Goal: Task Accomplishment & Management: Use online tool/utility

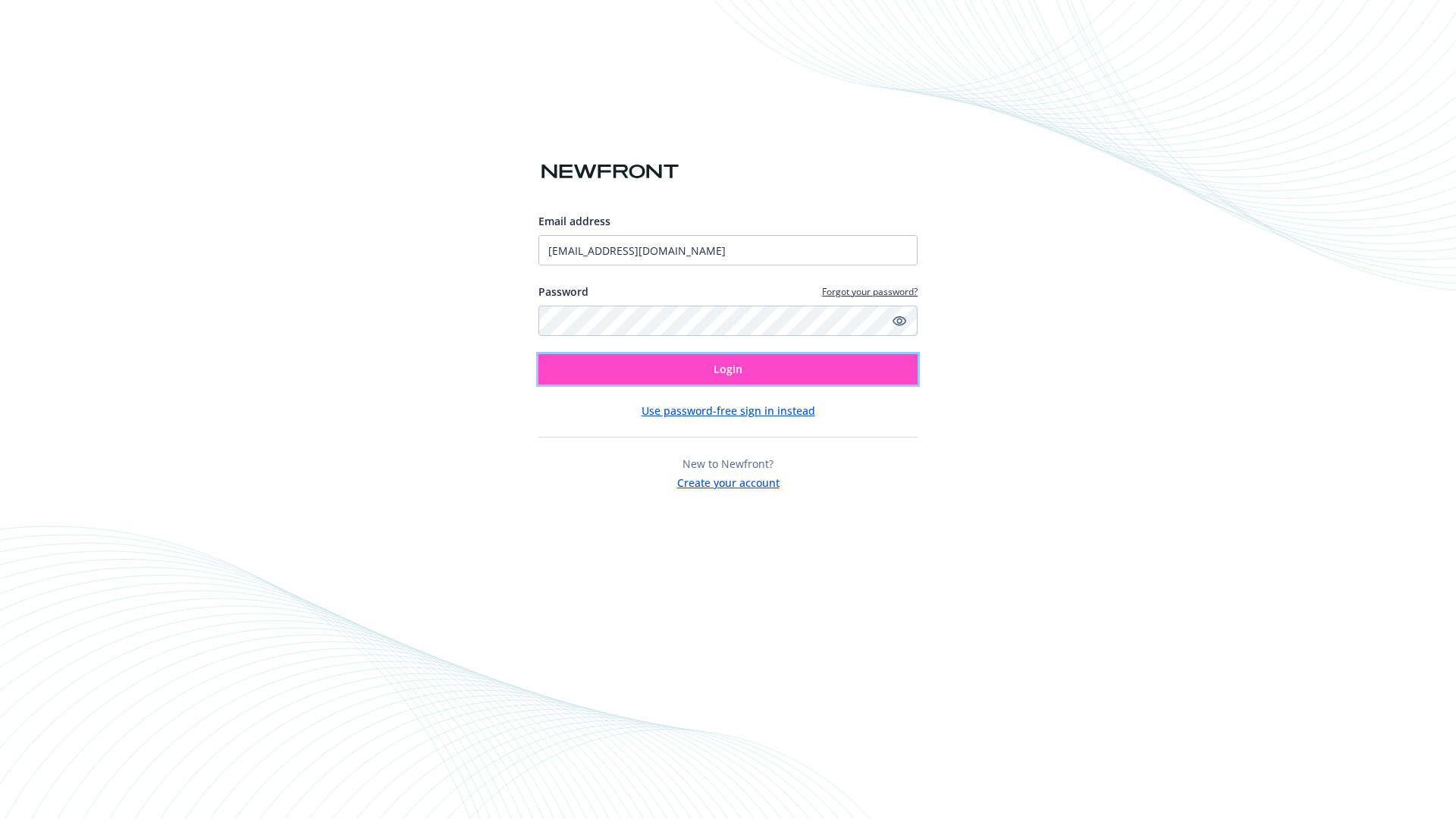
click at [728, 369] on span "Login" at bounding box center [728, 369] width 29 height 14
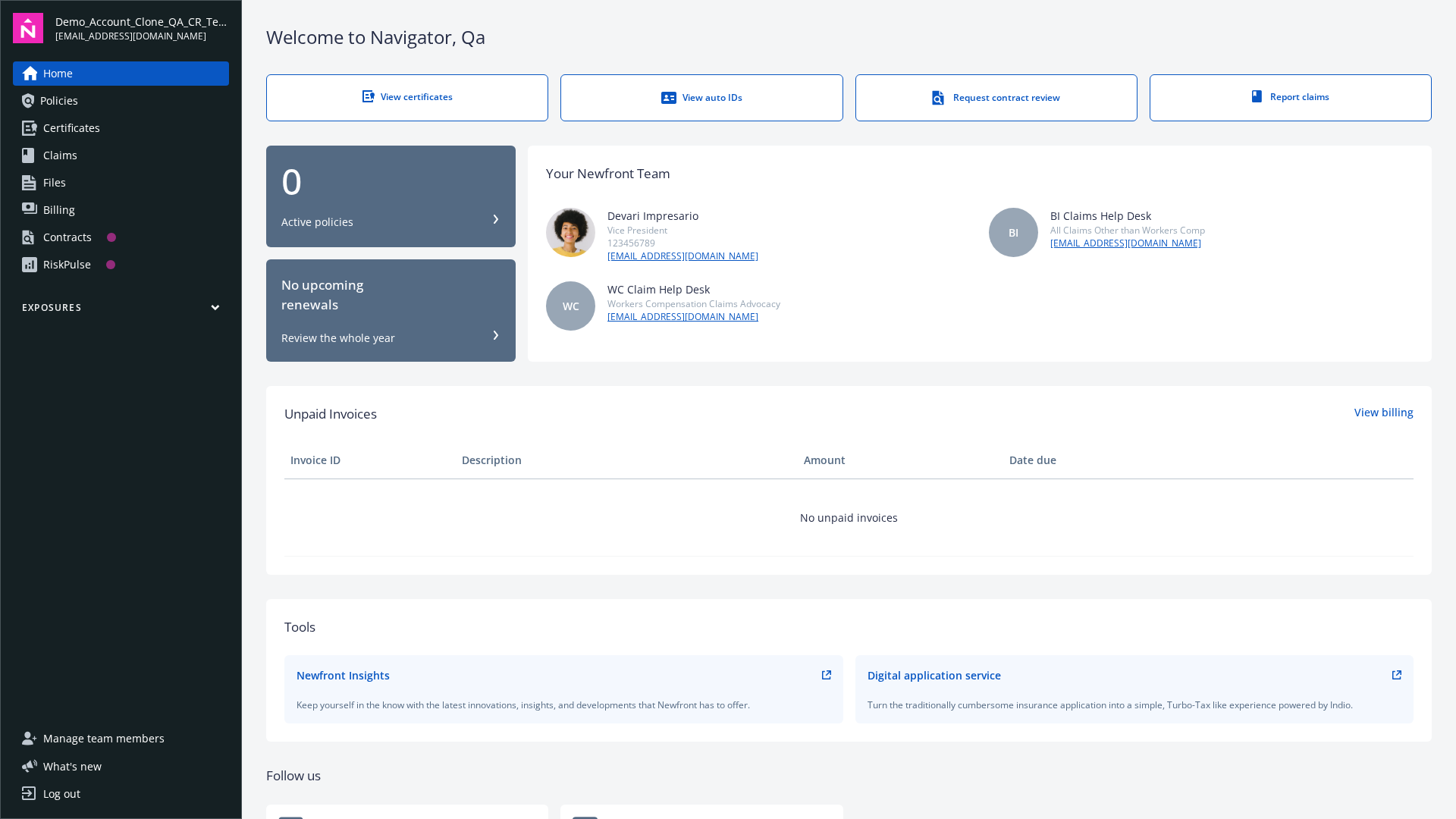
click at [142, 28] on span "Demo_Account_Clone_QA_CR_Tests_Prospect" at bounding box center [142, 21] width 173 height 16
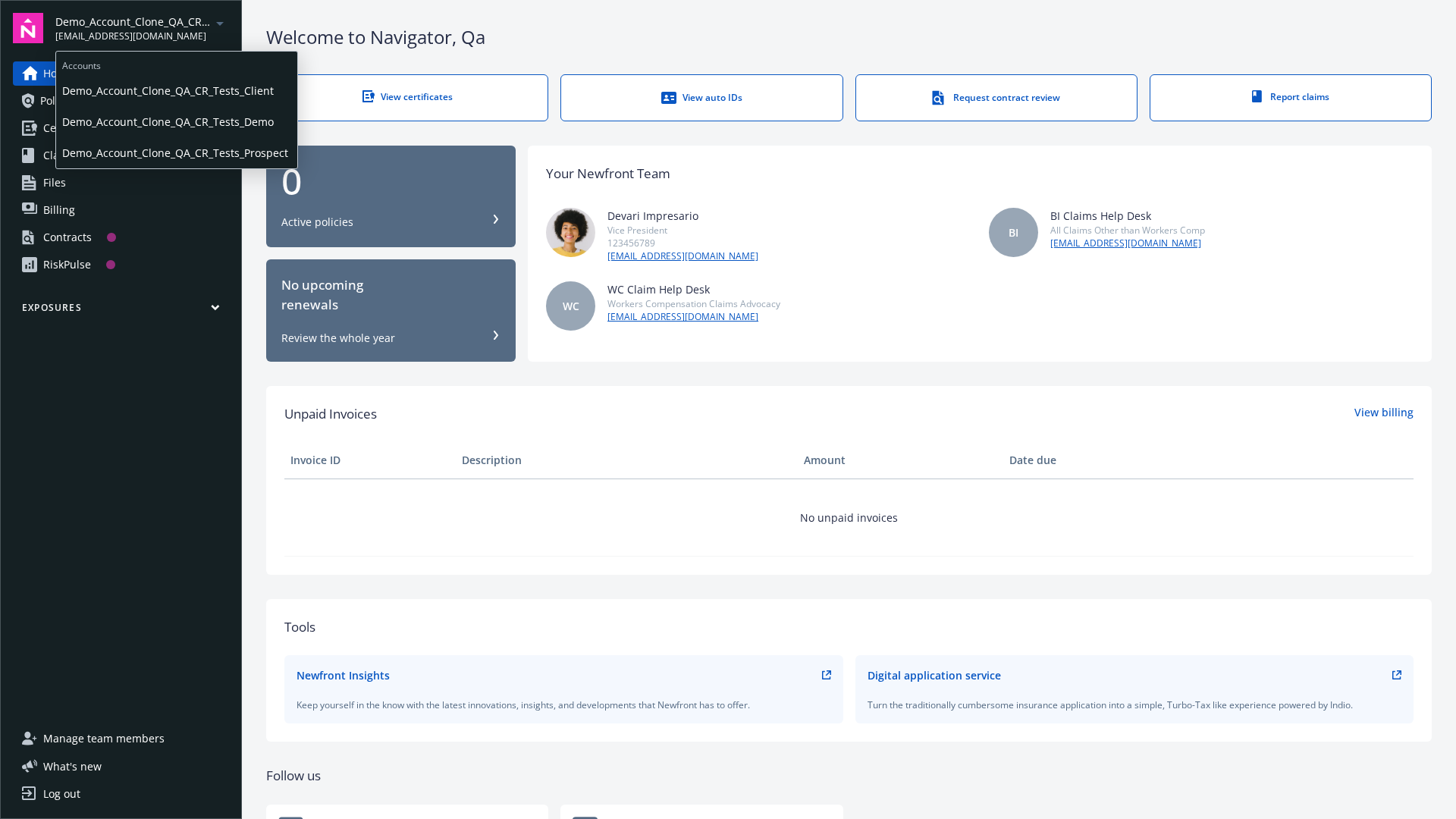
click at [175, 90] on span "Demo_Account_Clone_QA_CR_Tests_Client" at bounding box center [177, 91] width 229 height 31
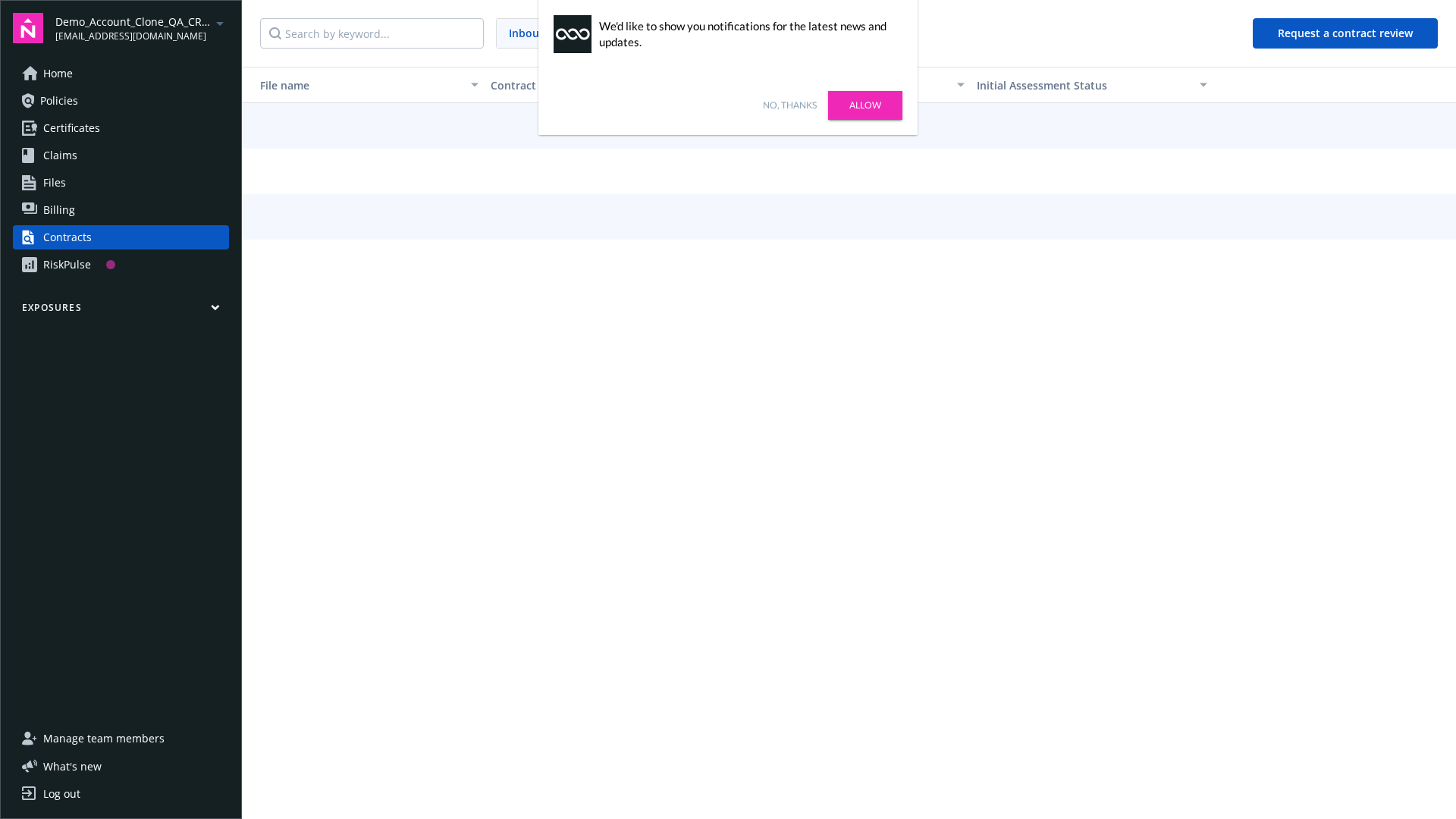
click at [790, 105] on link "No, thanks" at bounding box center [790, 105] width 54 height 13
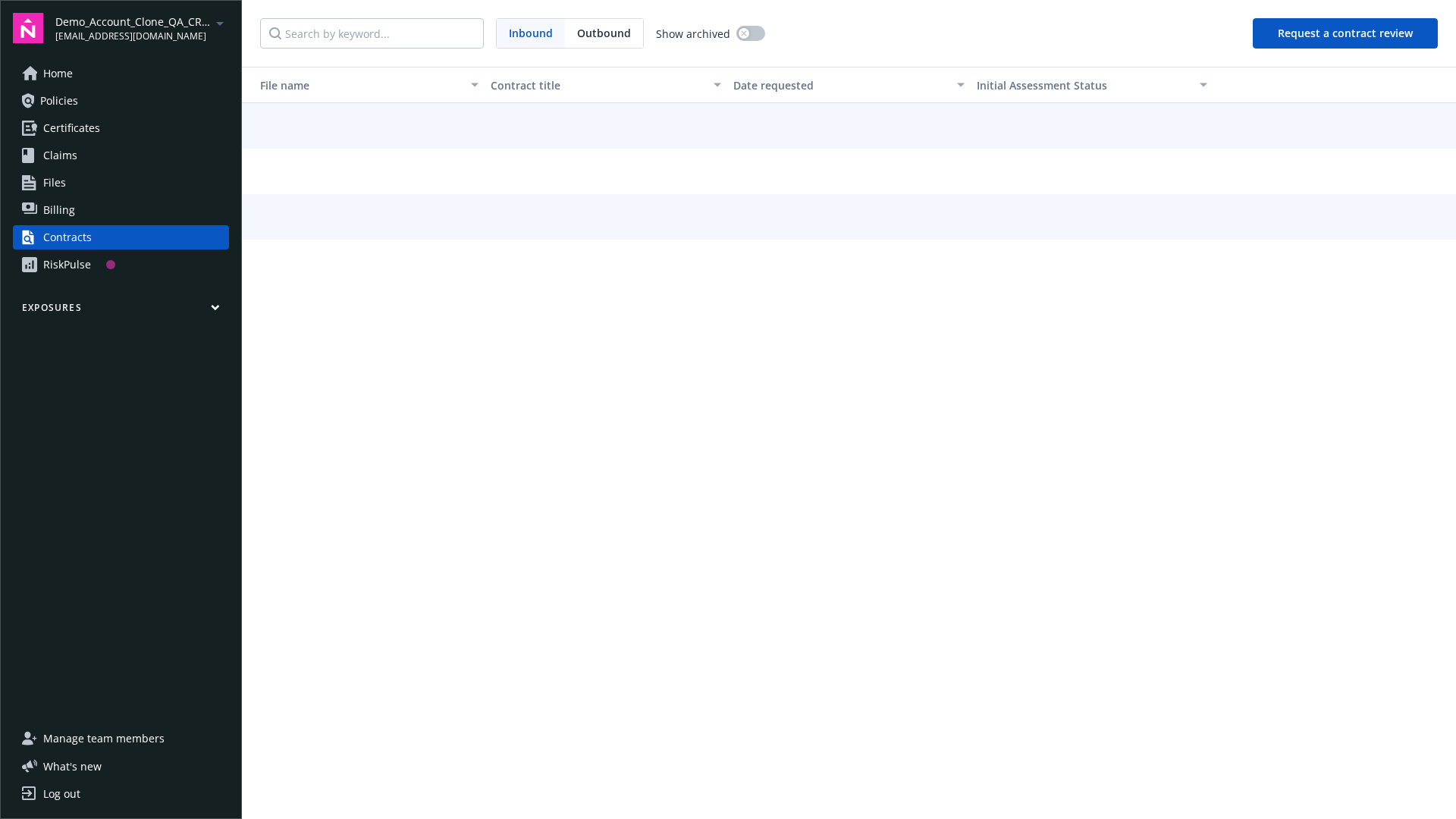
click at [1346, 34] on button "Request a contract review" at bounding box center [1345, 33] width 185 height 31
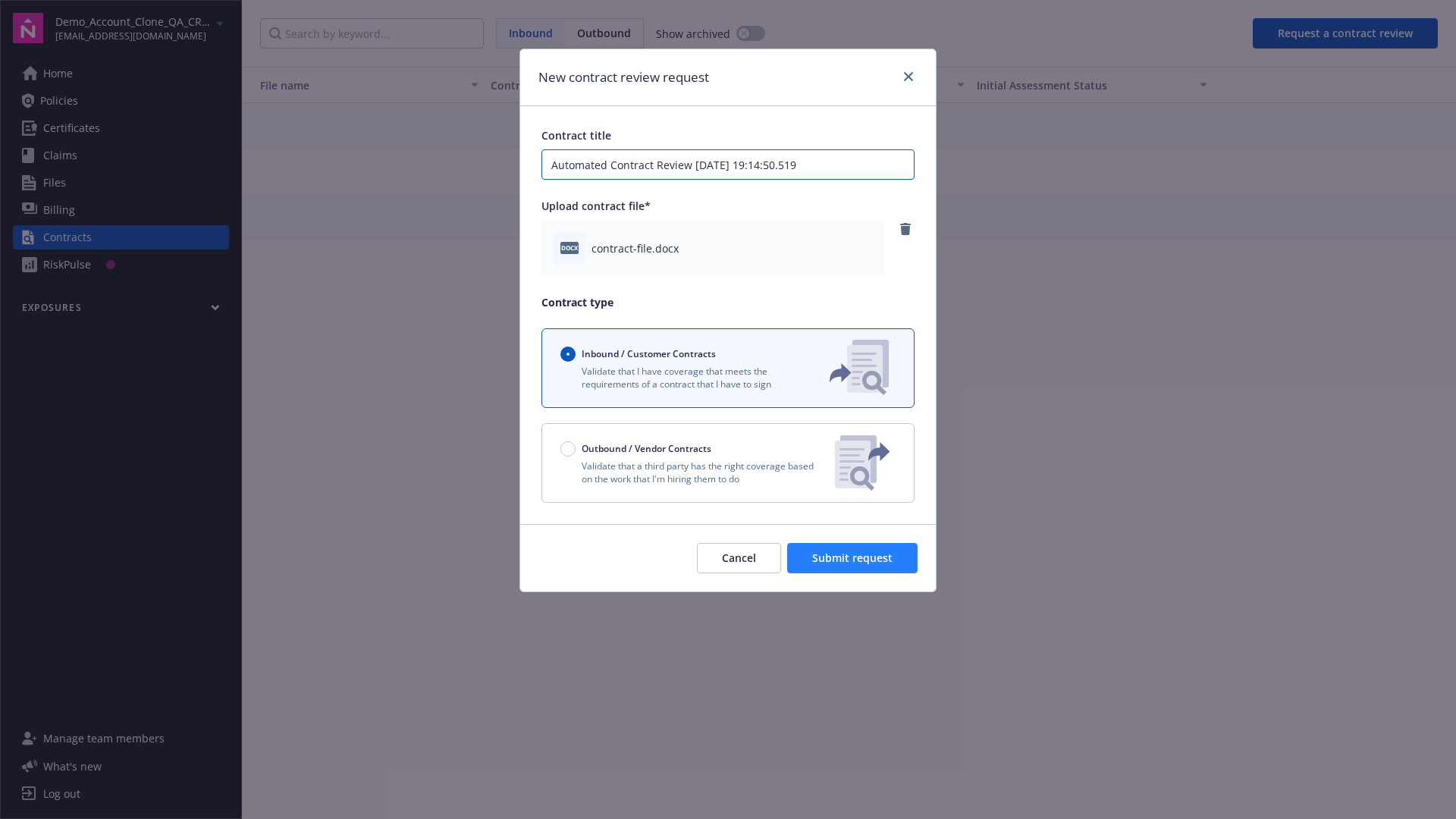
type input "Automated Contract Review [DATE] 19:14:50.519"
click at [853, 558] on span "Submit request" at bounding box center [852, 558] width 80 height 14
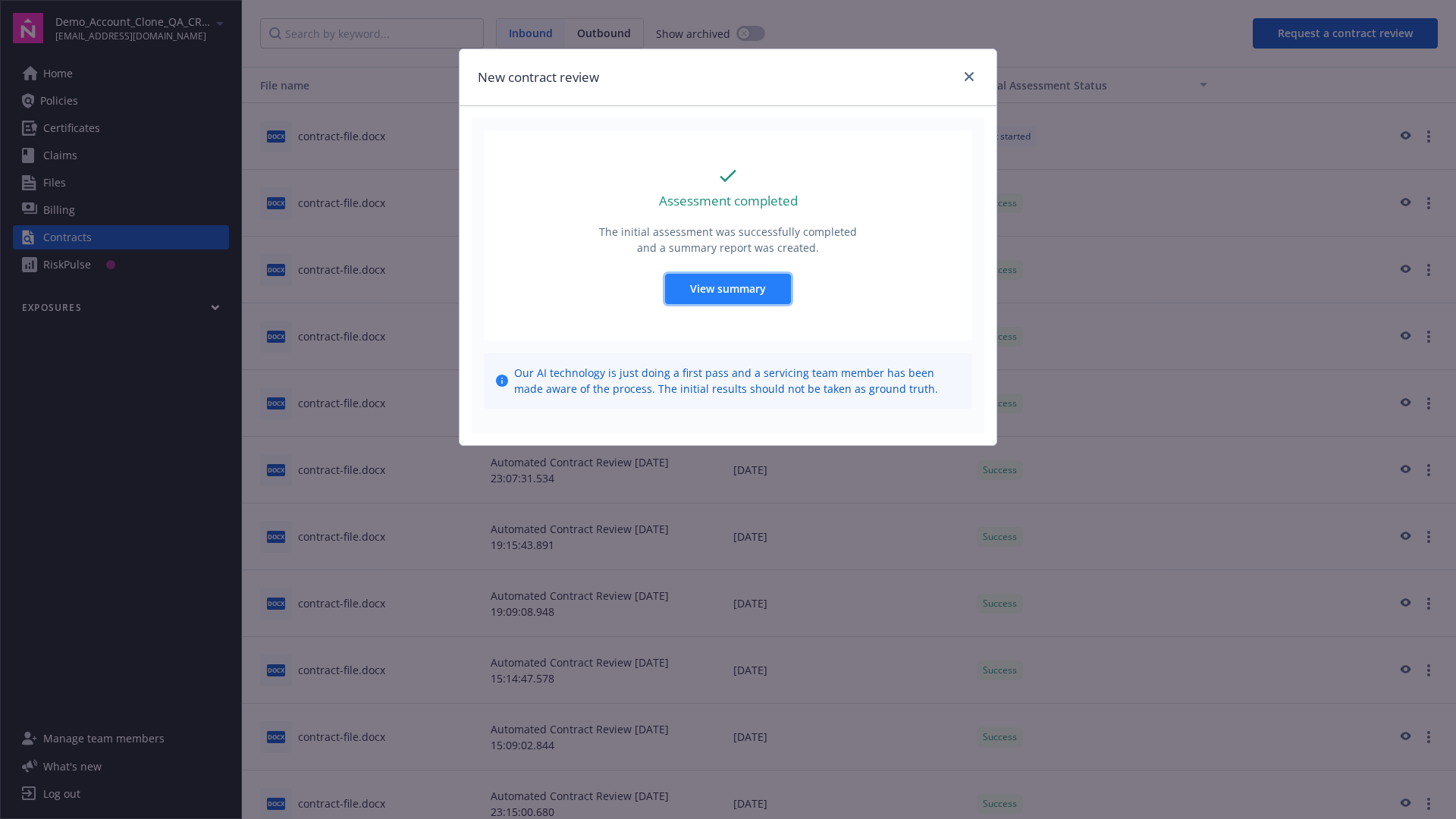
click at [728, 288] on span "View summary" at bounding box center [728, 289] width 76 height 14
